Goal: Navigation & Orientation: Understand site structure

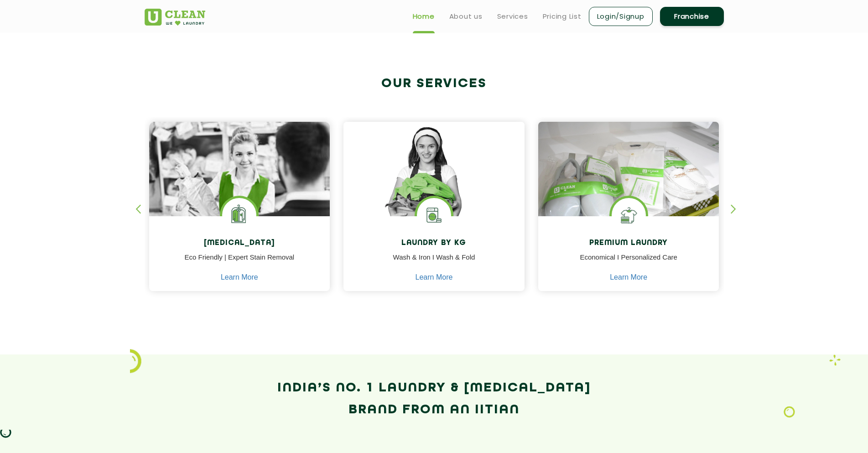
scroll to position [274, 0]
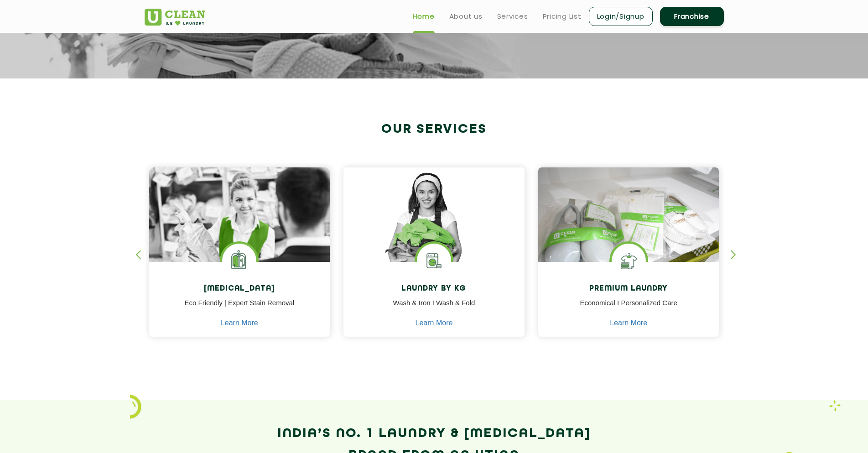
click at [740, 251] on div "button" at bounding box center [738, 262] width 14 height 25
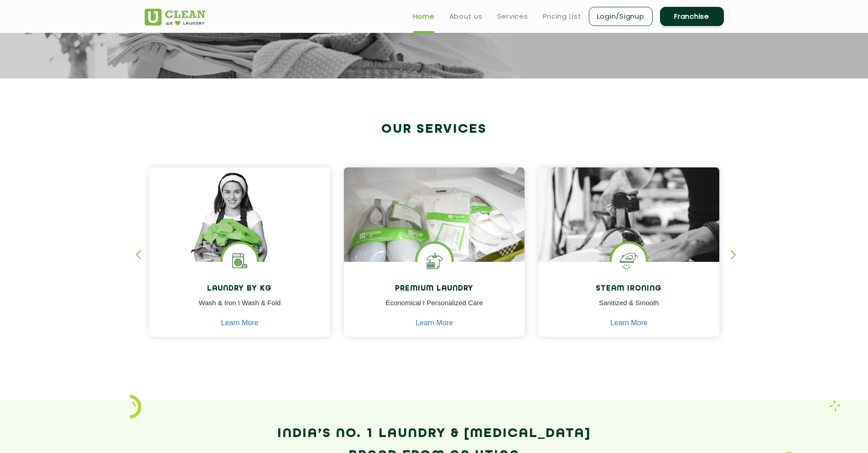
click at [142, 255] on div "button" at bounding box center [143, 262] width 14 height 25
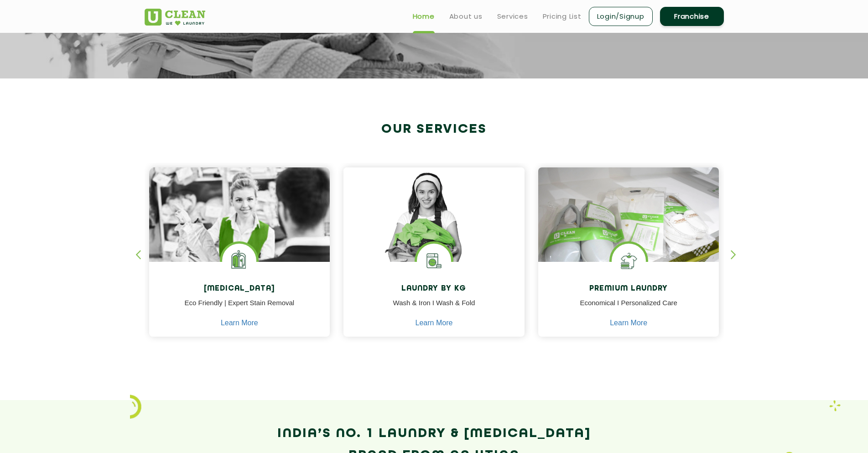
click at [142, 255] on div "button" at bounding box center [143, 262] width 14 height 25
click at [140, 256] on div "button" at bounding box center [143, 262] width 14 height 25
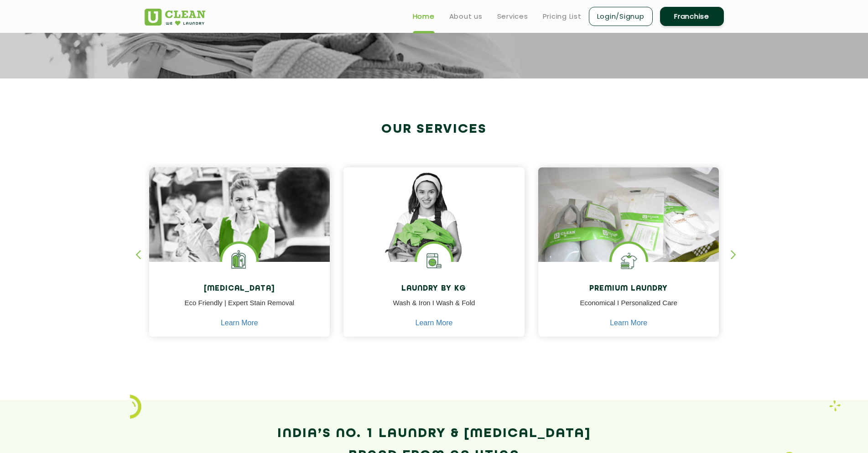
click at [739, 253] on div "button" at bounding box center [738, 262] width 14 height 25
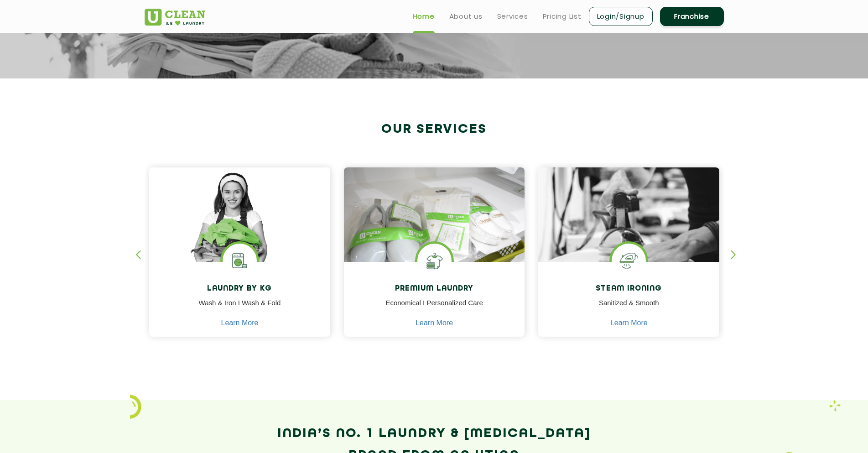
click at [739, 253] on div "button" at bounding box center [738, 262] width 14 height 25
click at [142, 253] on div "button" at bounding box center [143, 262] width 14 height 25
